Goal: Task Accomplishment & Management: Use online tool/utility

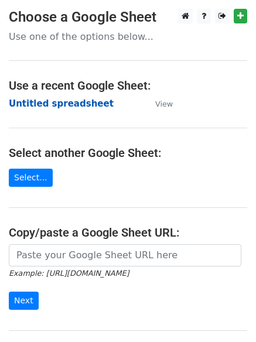
click at [48, 107] on strong "Untitled spreadsheet" at bounding box center [61, 103] width 105 height 11
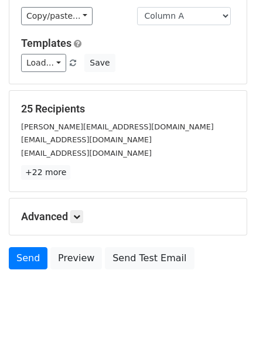
scroll to position [113, 0]
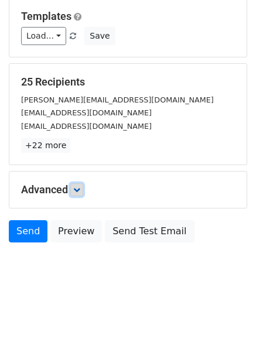
click at [80, 190] on icon at bounding box center [76, 189] width 7 height 7
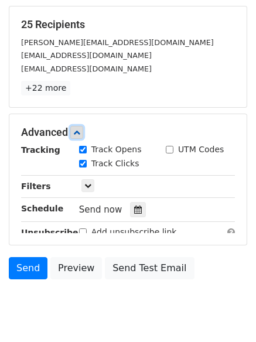
scroll to position [220, 0]
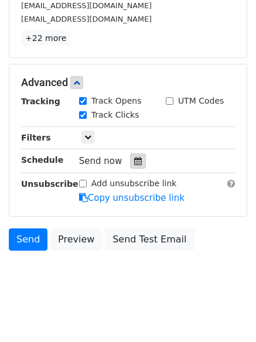
click at [134, 160] on icon at bounding box center [138, 161] width 8 height 8
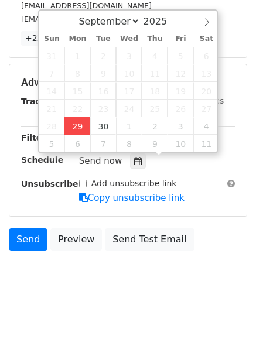
type input "2025-09-29 12:00"
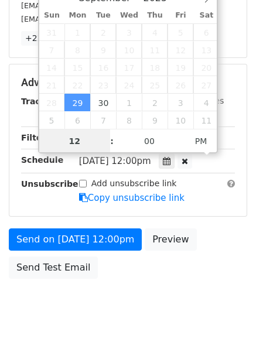
scroll to position [1, 0]
type input "4"
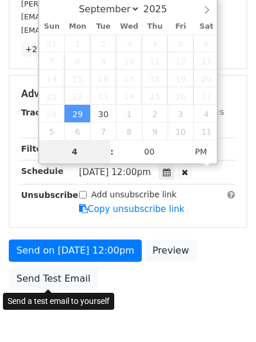
scroll to position [220, 0]
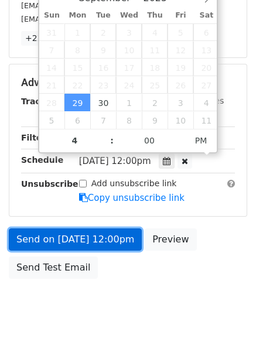
type input "2025-09-29 16:00"
click at [80, 238] on link "Send on Sep 29 at 12:00pm" at bounding box center [75, 240] width 133 height 22
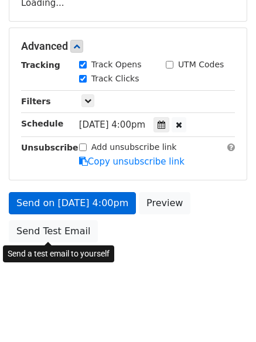
scroll to position [209, 0]
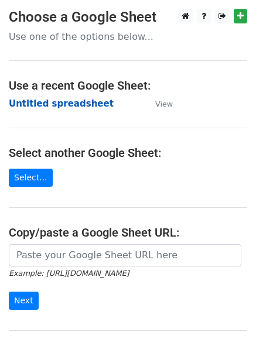
click at [46, 106] on strong "Untitled spreadsheet" at bounding box center [61, 103] width 105 height 11
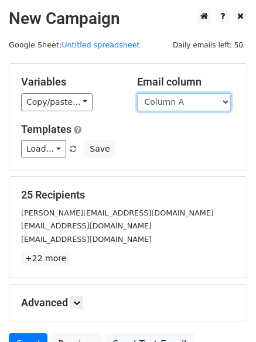
click at [188, 105] on select "Column A Column B Column C Column D Column E Column F" at bounding box center [184, 102] width 94 height 18
select select "Column B"
click at [137, 93] on select "Column A Column B Column C Column D Column E Column F" at bounding box center [184, 102] width 94 height 18
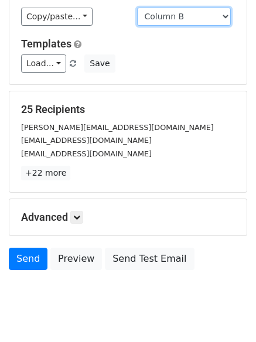
scroll to position [113, 0]
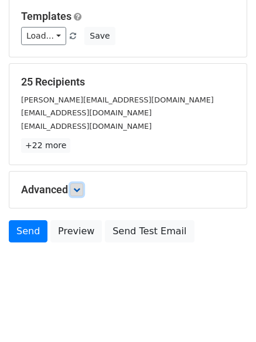
click at [83, 194] on link at bounding box center [76, 189] width 13 height 13
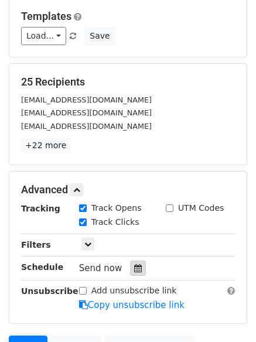
click at [134, 268] on icon at bounding box center [138, 268] width 8 height 8
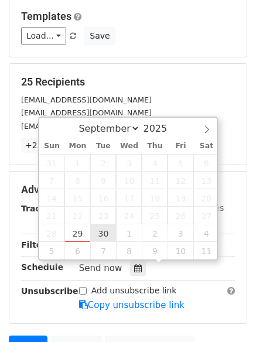
type input "2025-09-30 12:00"
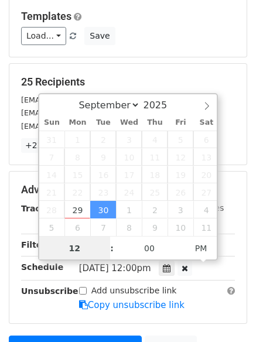
scroll to position [1, 0]
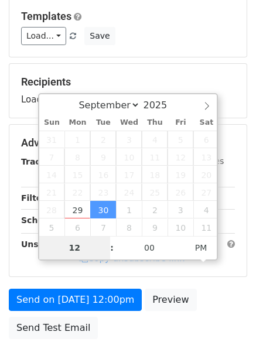
type input "5"
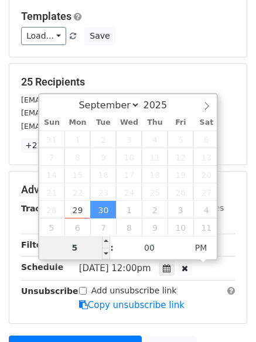
click at [82, 245] on input "5" at bounding box center [74, 247] width 71 height 23
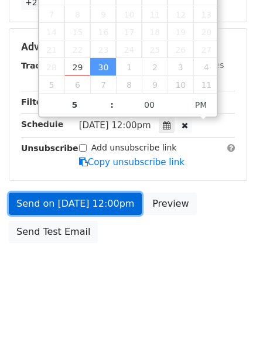
type input "2025-09-30 17:00"
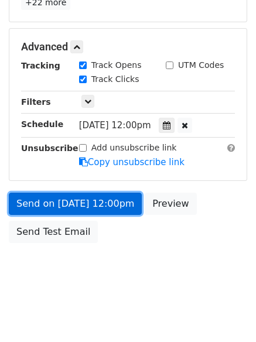
click at [87, 196] on link "Send on Sep 30 at 12:00pm" at bounding box center [75, 204] width 133 height 22
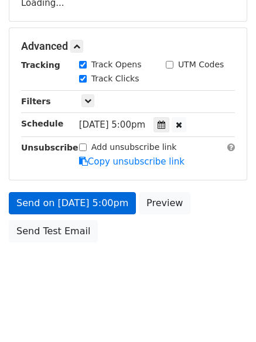
scroll to position [209, 0]
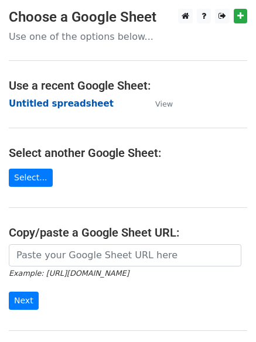
click at [39, 102] on strong "Untitled spreadsheet" at bounding box center [61, 103] width 105 height 11
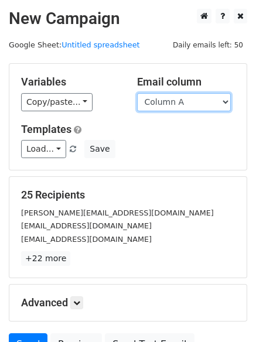
click at [175, 103] on select "Column A Column B Column C Column D Column E Column F" at bounding box center [184, 102] width 94 height 18
select select "Column C"
click at [137, 93] on select "Column A Column B Column C Column D Column E Column F" at bounding box center [184, 102] width 94 height 18
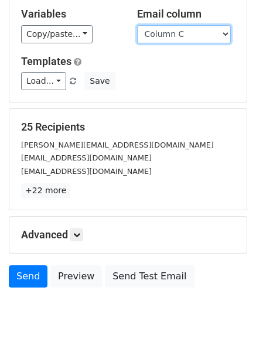
scroll to position [113, 0]
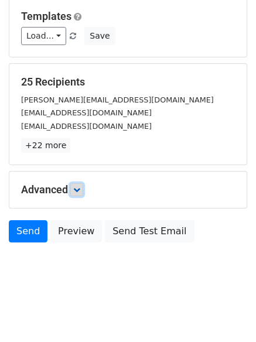
click at [80, 190] on icon at bounding box center [76, 189] width 7 height 7
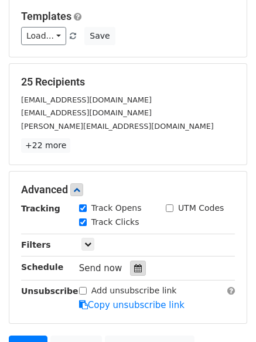
click at [134, 267] on icon at bounding box center [138, 268] width 8 height 8
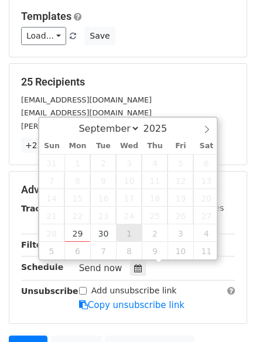
type input "2025-10-01 12:00"
select select "9"
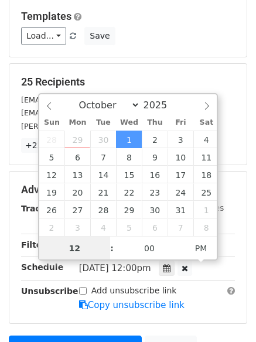
scroll to position [1, 0]
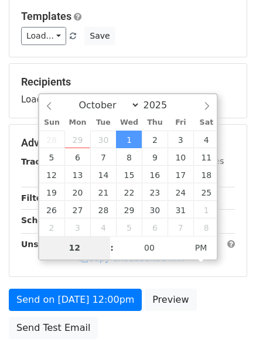
type input "6"
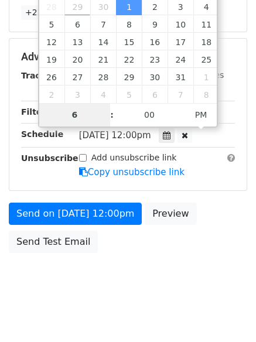
scroll to position [256, 0]
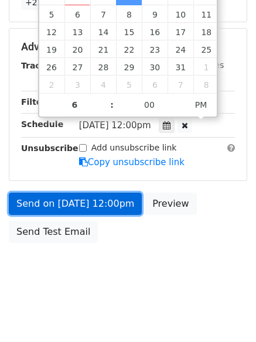
type input "2025-10-01 18:00"
click at [72, 198] on link "Send on Oct 1 at 12:00pm" at bounding box center [75, 204] width 133 height 22
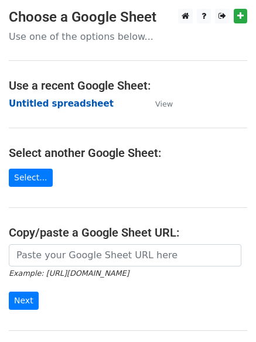
click at [42, 101] on strong "Untitled spreadsheet" at bounding box center [61, 103] width 105 height 11
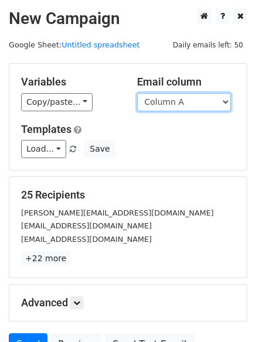
click at [175, 107] on select "Column A Column B Column C Column D Column E Column F" at bounding box center [184, 102] width 94 height 18
select select "Column D"
click at [137, 93] on select "Column A Column B Column C Column D Column E Column F" at bounding box center [184, 102] width 94 height 18
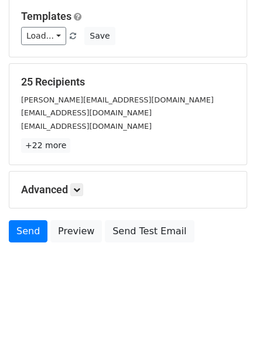
click at [73, 197] on div "Advanced Tracking Track Opens UTM Codes Track Clicks Filters Only include sprea…" at bounding box center [127, 190] width 237 height 36
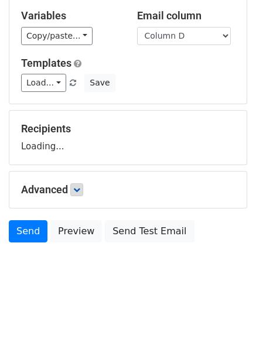
scroll to position [66, 0]
click at [78, 195] on link at bounding box center [76, 189] width 13 height 13
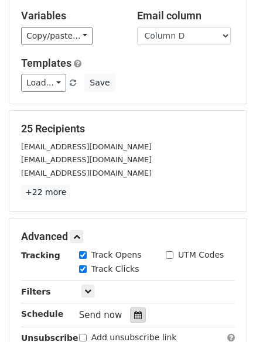
click at [134, 316] on icon at bounding box center [138, 315] width 8 height 8
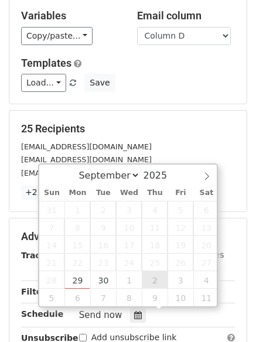
type input "2025-10-02 12:00"
select select "9"
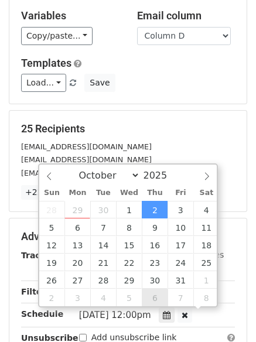
scroll to position [1, 0]
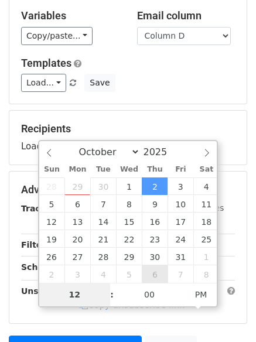
type input "7"
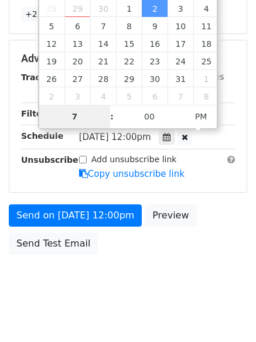
scroll to position [256, 0]
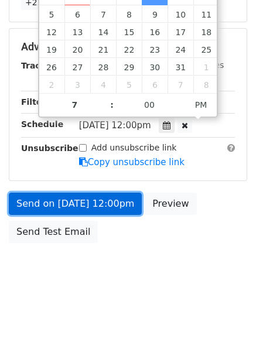
type input "2025-10-02 19:00"
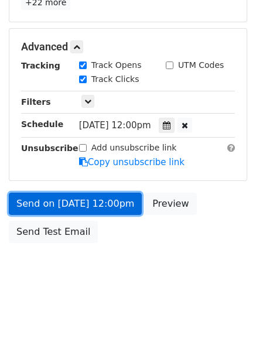
click at [67, 199] on link "Send on Oct 2 at 12:00pm" at bounding box center [75, 204] width 133 height 22
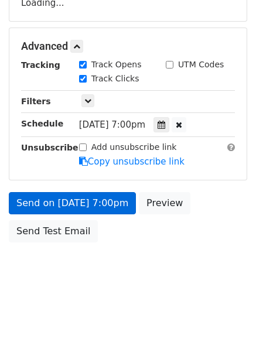
scroll to position [209, 0]
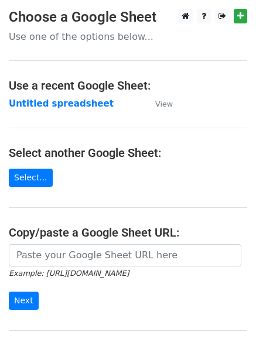
click at [30, 96] on main "Choose a Google Sheet Use one of the options below... Use a recent Google Sheet…" at bounding box center [128, 191] width 256 height 364
click at [32, 103] on strong "Untitled spreadsheet" at bounding box center [61, 103] width 105 height 11
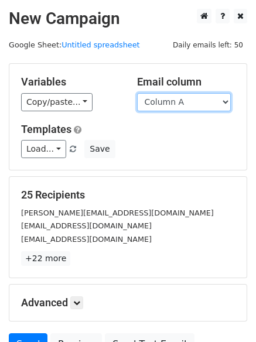
click at [156, 98] on select "Column A Column B Column C Column D Column E Column F" at bounding box center [184, 102] width 94 height 18
select select "Column E"
click at [137, 93] on select "Column A Column B Column C Column D Column E Column F" at bounding box center [184, 102] width 94 height 18
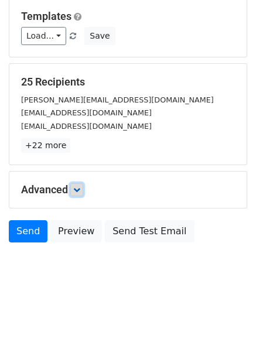
click at [80, 192] on icon at bounding box center [76, 189] width 7 height 7
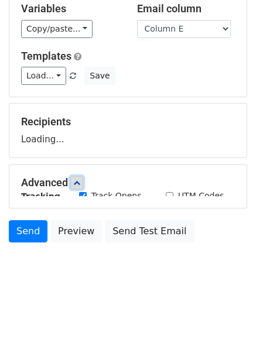
scroll to position [113, 0]
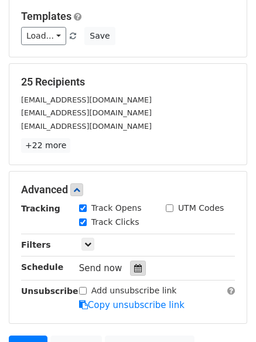
click at [135, 267] on icon at bounding box center [138, 268] width 8 height 8
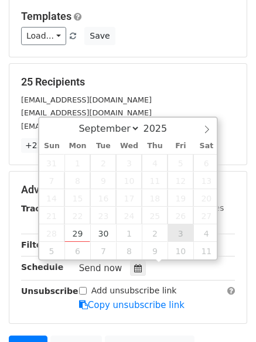
type input "2025-10-03 12:00"
select select "9"
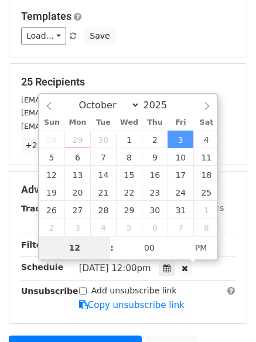
type input "8"
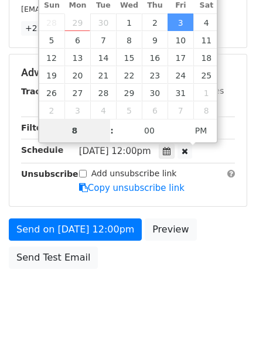
scroll to position [256, 0]
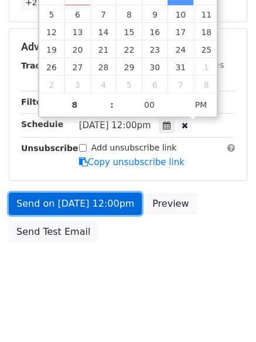
type input "2025-10-03 20:00"
click at [60, 202] on link "Send on Oct 3 at 12:00pm" at bounding box center [75, 204] width 133 height 22
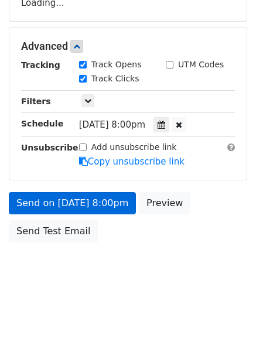
scroll to position [209, 0]
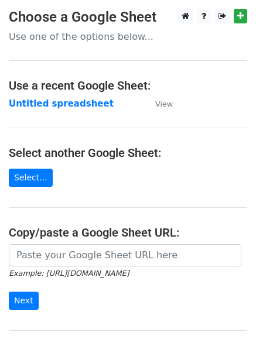
click at [135, 156] on h4 "Select another Google Sheet:" at bounding box center [128, 153] width 238 height 14
click at [46, 99] on strong "Untitled spreadsheet" at bounding box center [61, 103] width 105 height 11
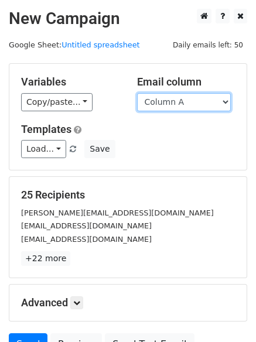
click at [164, 98] on select "Column A Column B Column C Column D Column E Column F" at bounding box center [184, 102] width 94 height 18
select select "Column F"
click at [137, 93] on select "Column A Column B Column C Column D Column E Column F" at bounding box center [184, 102] width 94 height 18
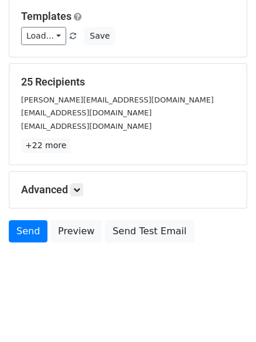
click at [70, 189] on h5 "Advanced" at bounding box center [128, 189] width 214 height 13
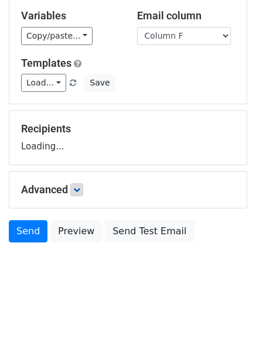
scroll to position [66, 0]
click at [74, 191] on link at bounding box center [76, 189] width 13 height 13
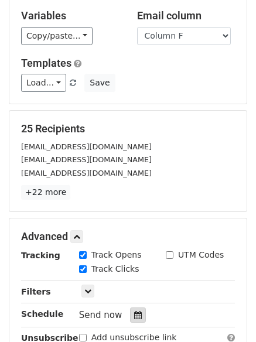
click at [134, 314] on icon at bounding box center [138, 315] width 8 height 8
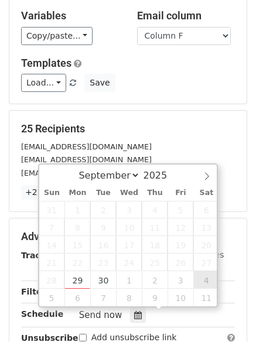
type input "[DATE] 12:00"
select select "9"
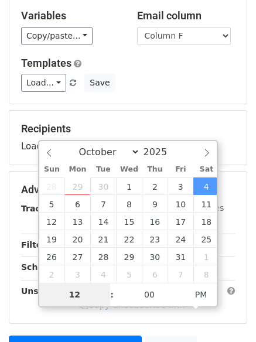
type input "9"
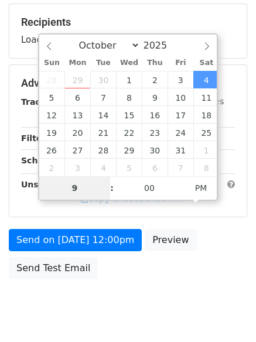
scroll to position [209, 0]
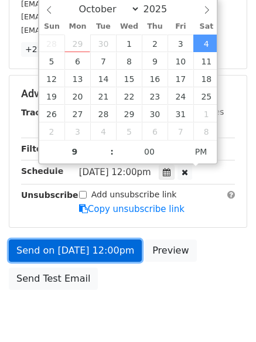
type input "[DATE] 21:00"
click at [64, 240] on link "Send on [DATE] 12:00pm" at bounding box center [75, 251] width 133 height 22
